Goal: Task Accomplishment & Management: Use online tool/utility

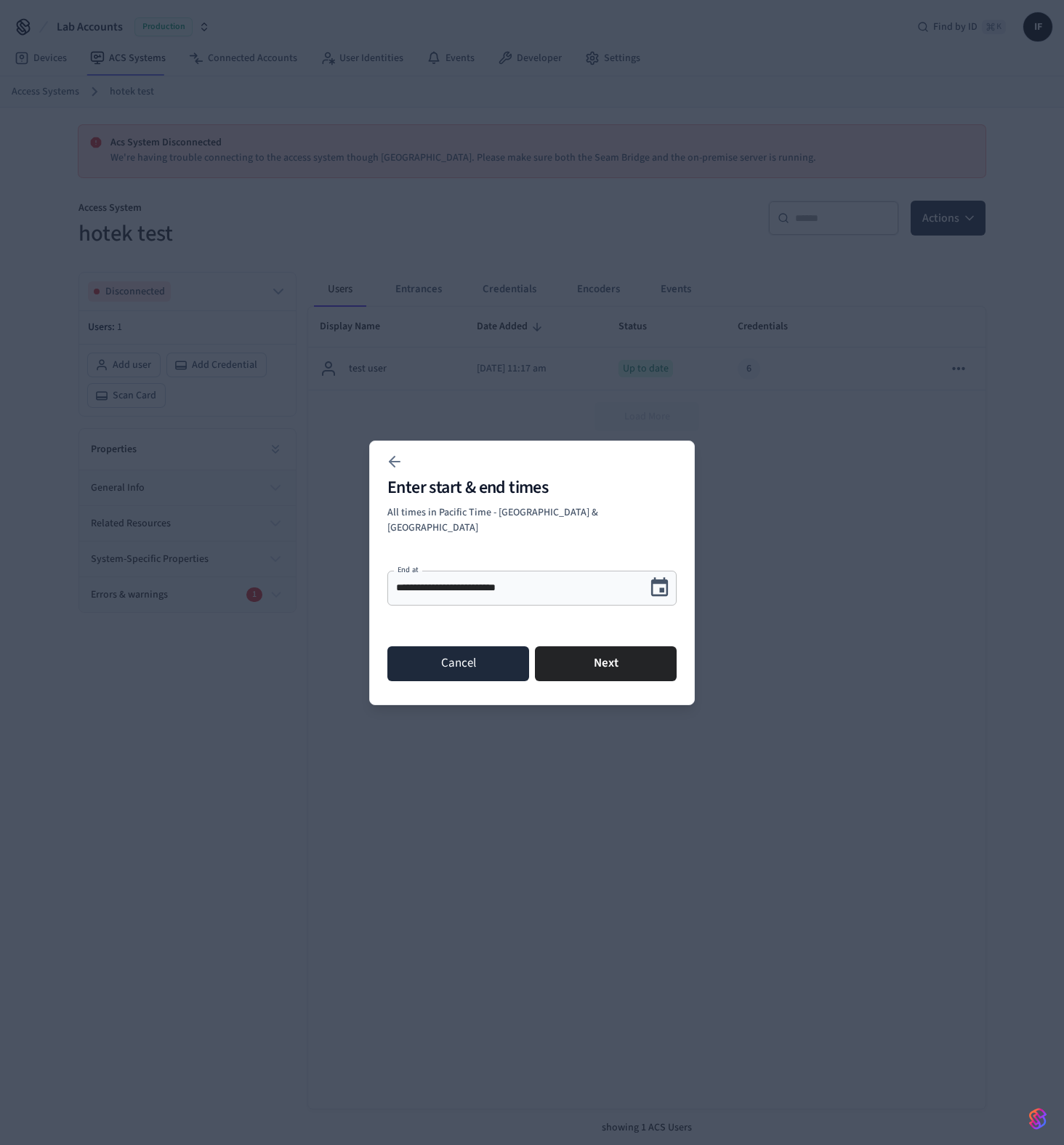
click at [446, 647] on button "Cancel" at bounding box center [458, 664] width 141 height 35
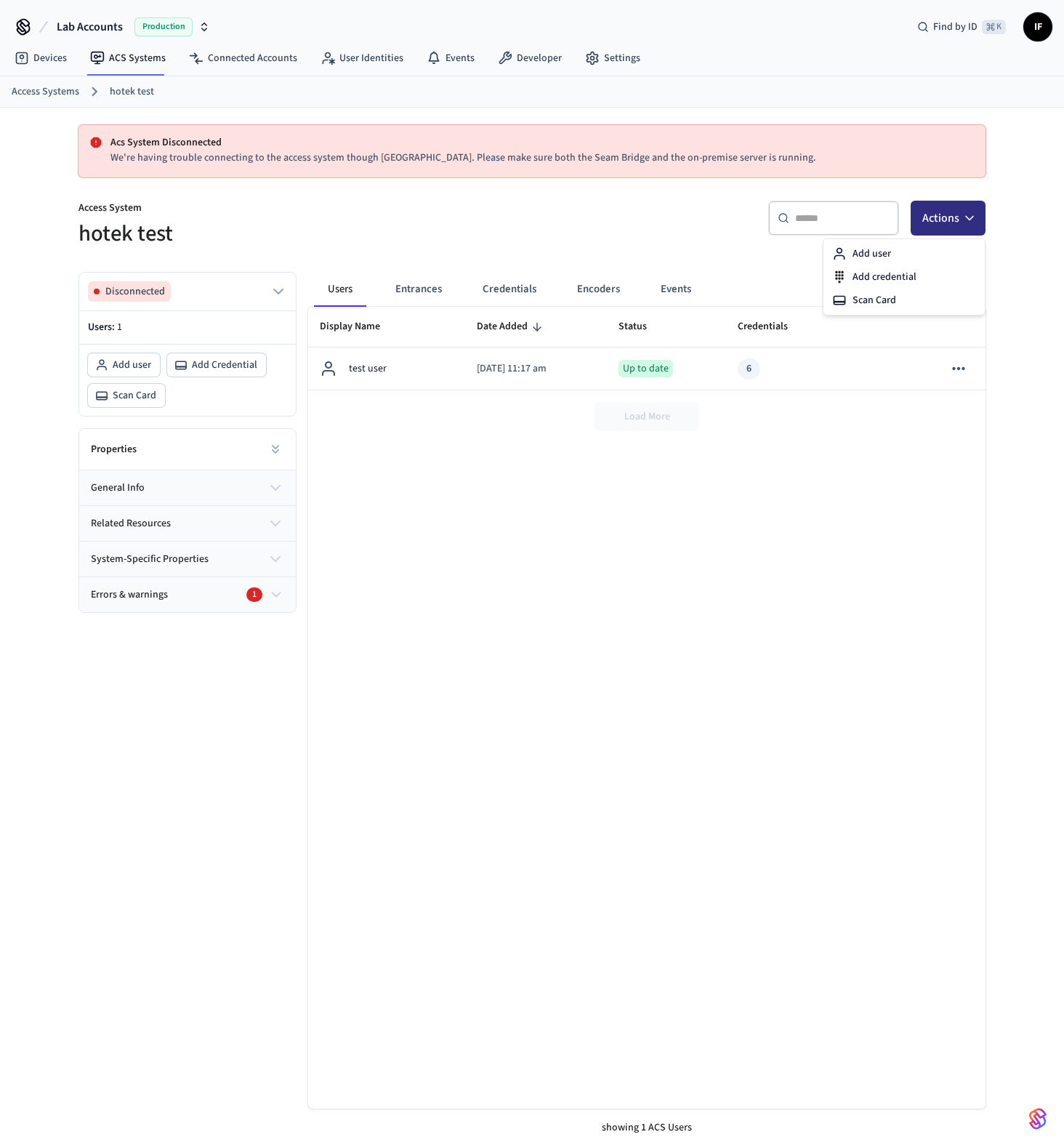
click at [983, 224] on button "Actions" at bounding box center [948, 217] width 75 height 35
click at [943, 279] on div "Add credential" at bounding box center [904, 276] width 156 height 23
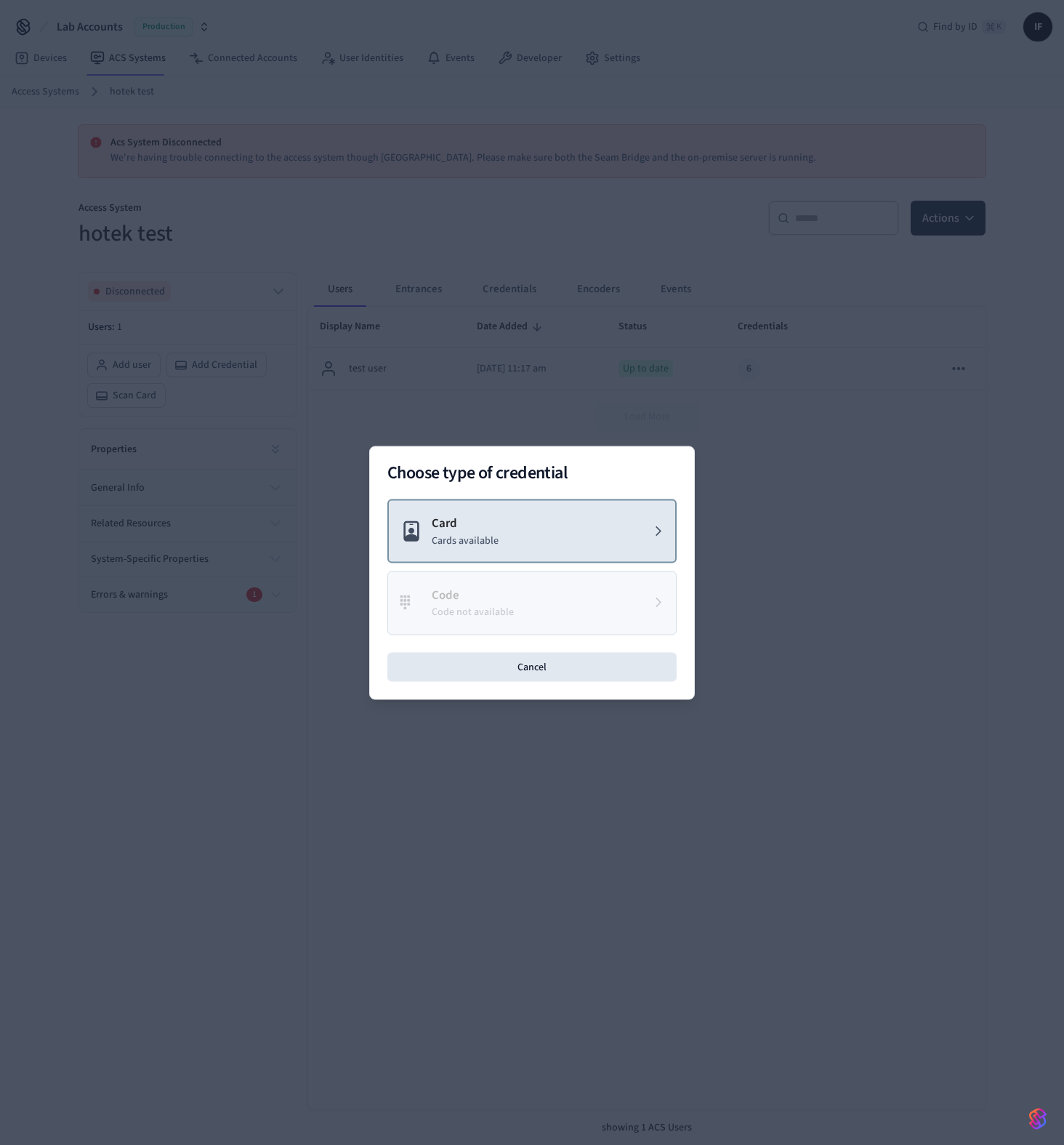
click at [631, 544] on button "Card Cards available" at bounding box center [532, 531] width 290 height 65
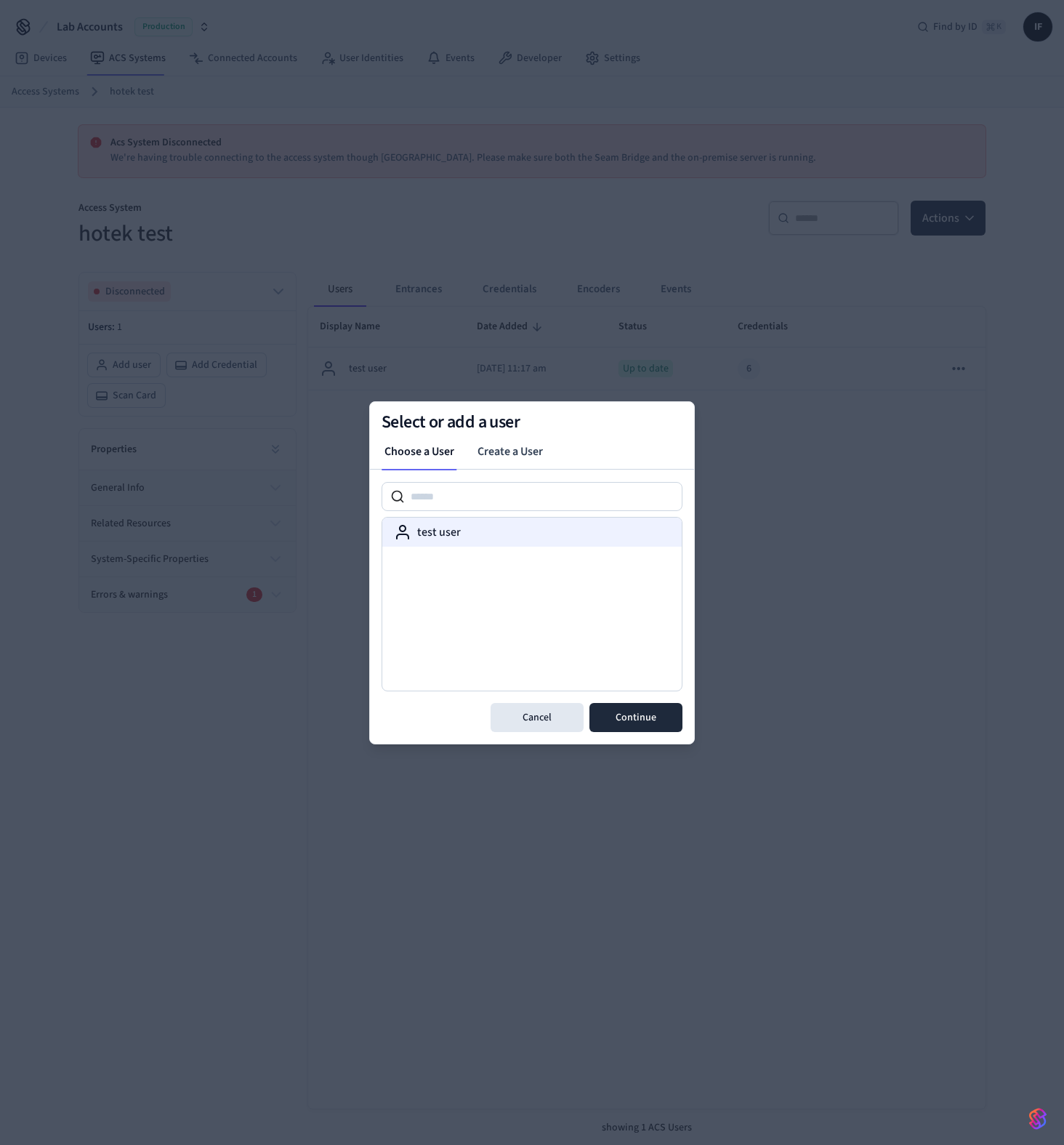
click at [503, 522] on div "test user" at bounding box center [532, 532] width 300 height 29
click at [640, 716] on button "Continue" at bounding box center [636, 717] width 93 height 29
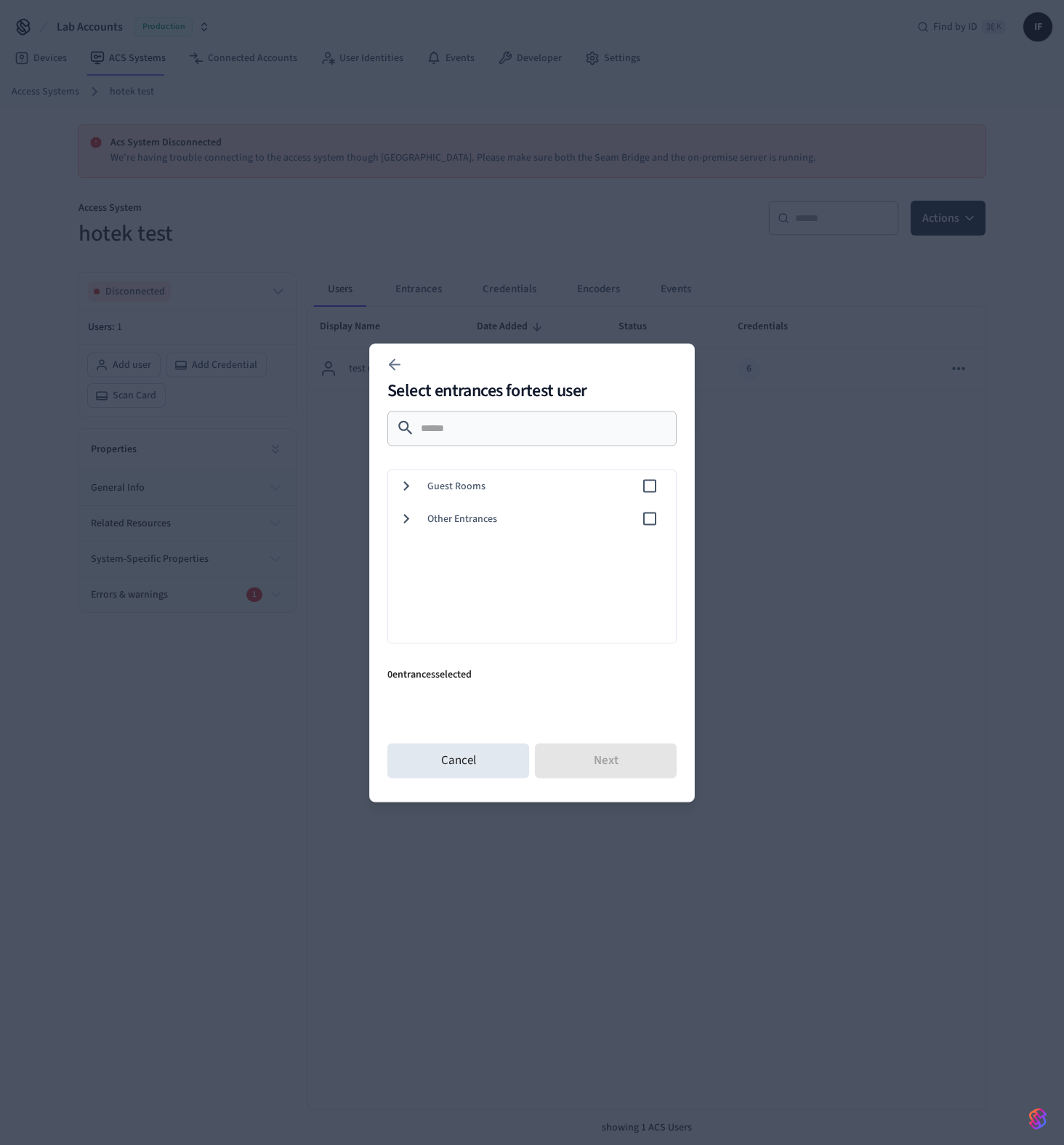
click at [503, 515] on span "Other Entrances" at bounding box center [534, 519] width 214 height 15
click at [618, 490] on span "Guest Rooms" at bounding box center [534, 486] width 214 height 15
click at [636, 757] on button "Next" at bounding box center [606, 760] width 141 height 35
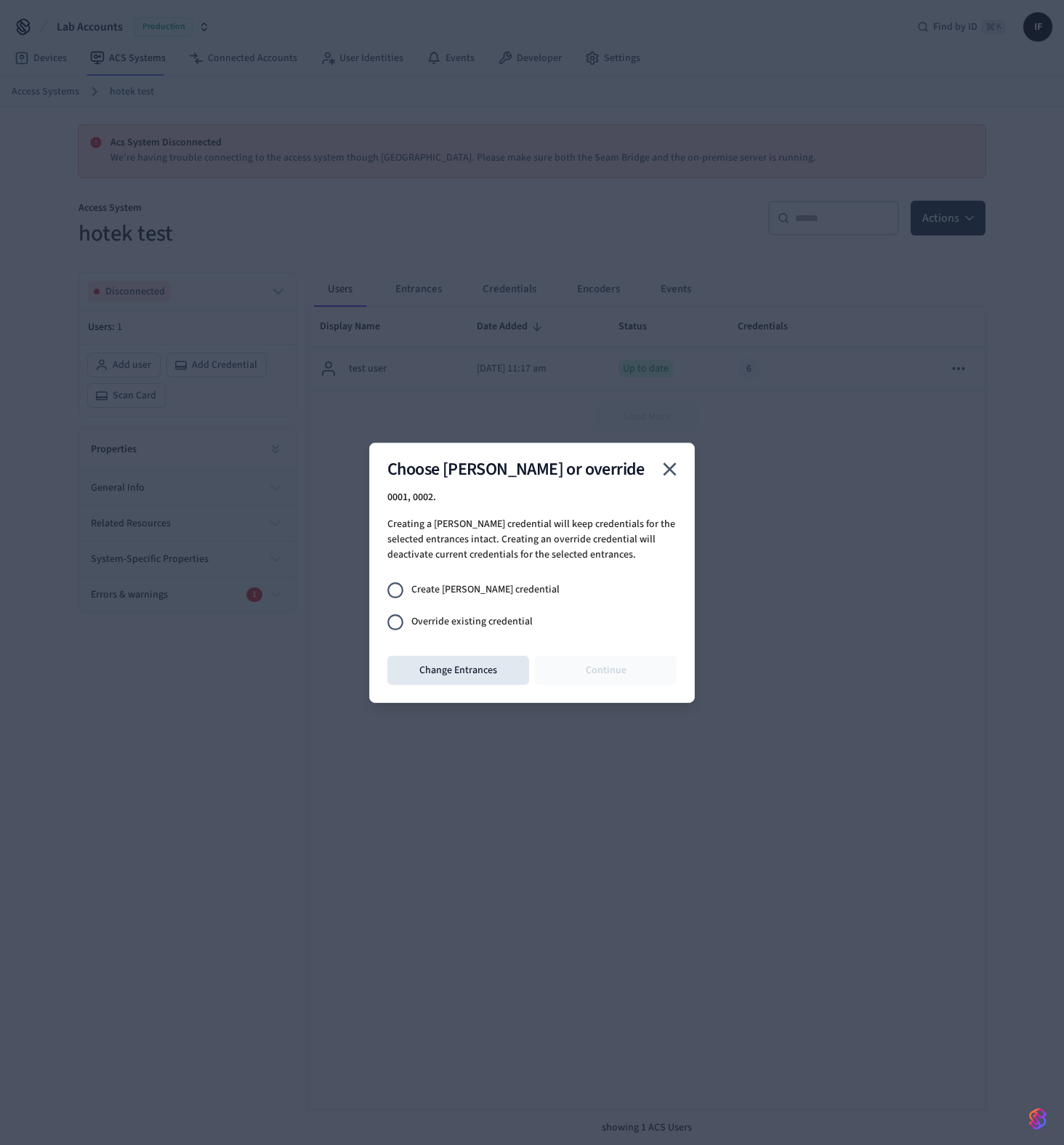
click at [507, 617] on span "Override existing credential" at bounding box center [472, 622] width 121 height 15
click at [577, 656] on button "Continue" at bounding box center [606, 670] width 141 height 29
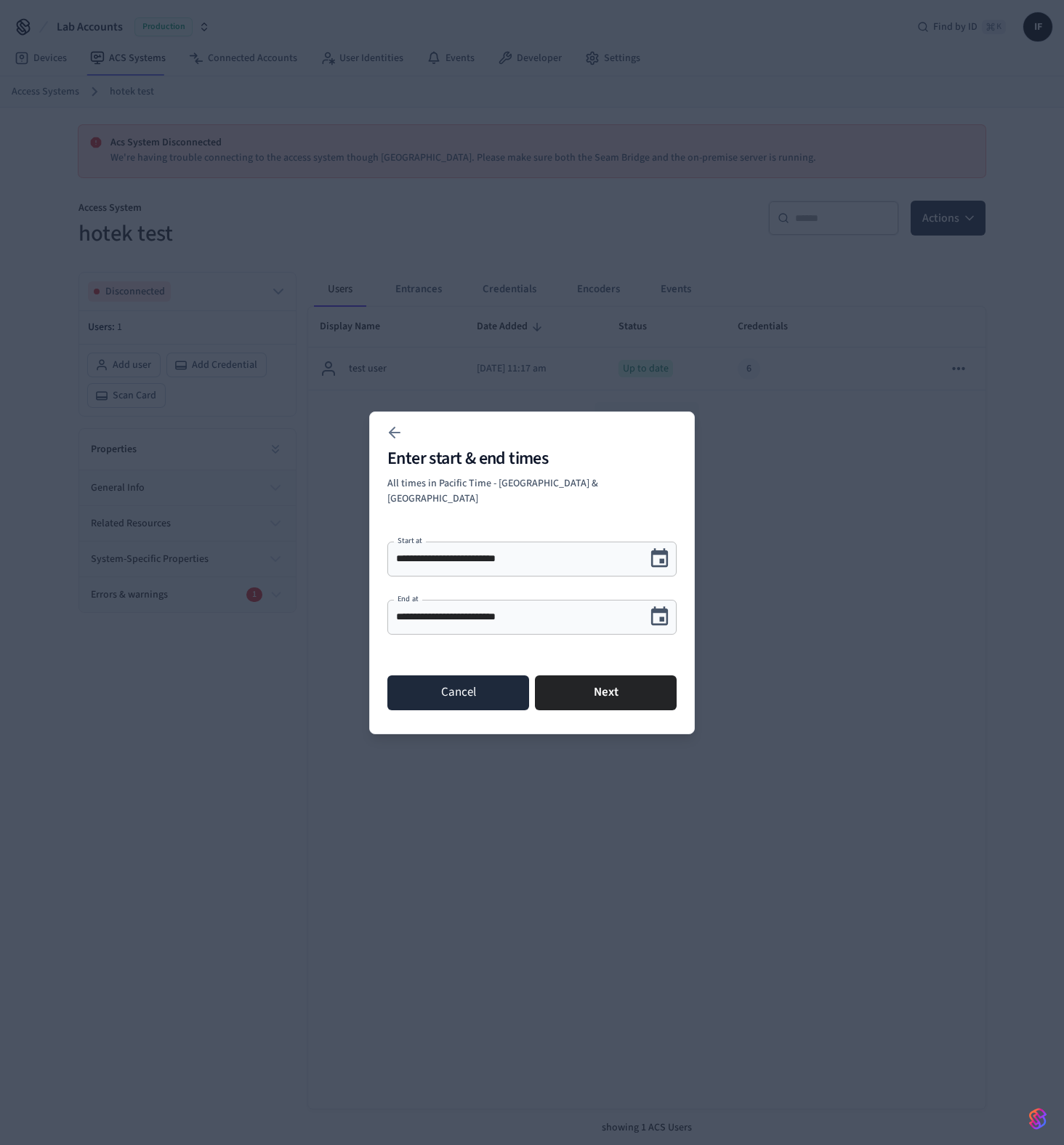
click at [491, 684] on button "Cancel" at bounding box center [458, 693] width 141 height 35
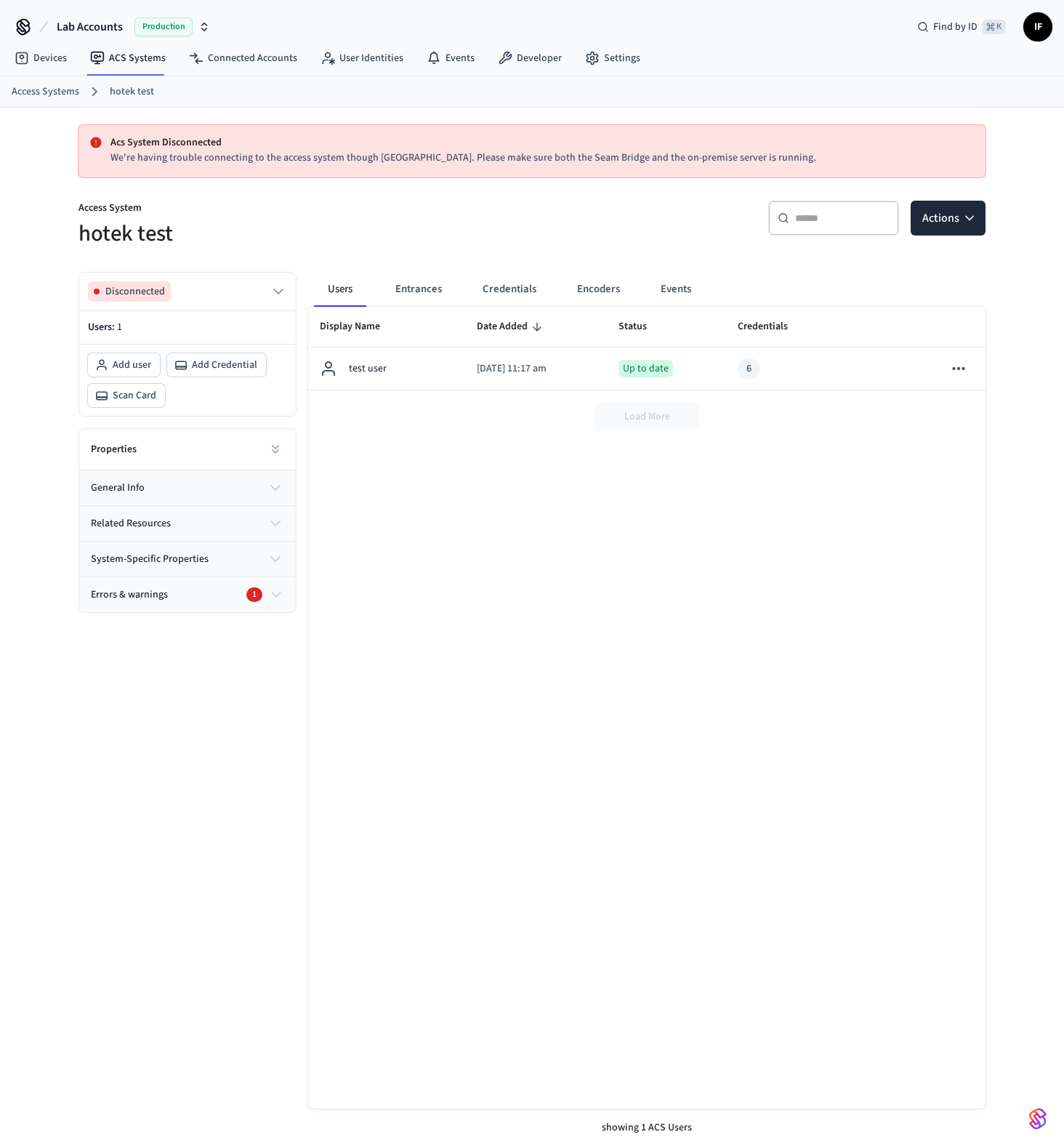
click at [113, 657] on div "Disconnected Users: 1 Add user Add Credential Scan Card Properties general info…" at bounding box center [181, 703] width 230 height 887
